Goal: Task Accomplishment & Management: Complete application form

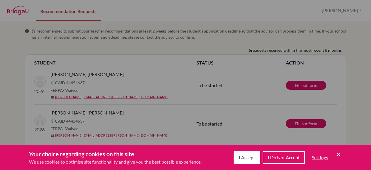
click at [257, 157] on button "I Accept" at bounding box center [247, 157] width 27 height 13
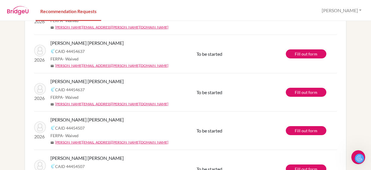
scroll to position [99, 0]
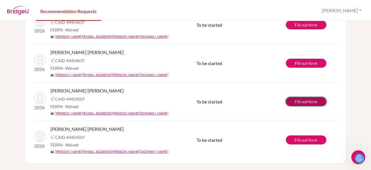
click at [303, 100] on link "Fill out form" at bounding box center [306, 101] width 41 height 9
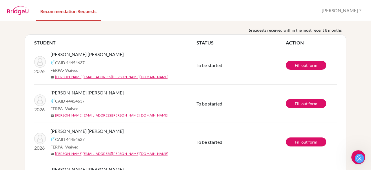
scroll to position [0, 0]
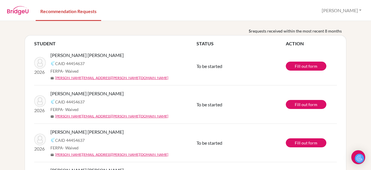
scroll to position [12, 0]
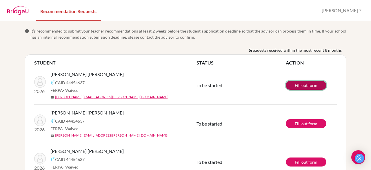
click at [311, 87] on link "Fill out form" at bounding box center [306, 85] width 41 height 9
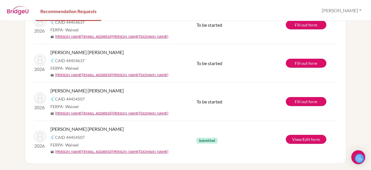
scroll to position [99, 0]
